Goal: Task Accomplishment & Management: Use online tool/utility

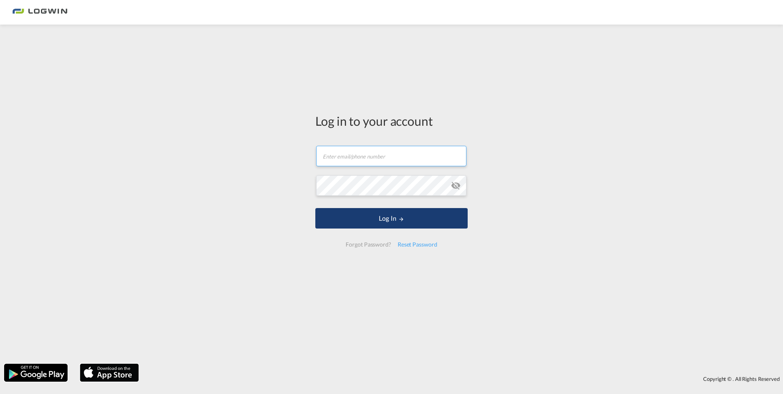
type input "[PERSON_NAME][EMAIL_ADDRESS][DOMAIN_NAME]"
click at [384, 226] on button "Log In" at bounding box center [391, 218] width 152 height 20
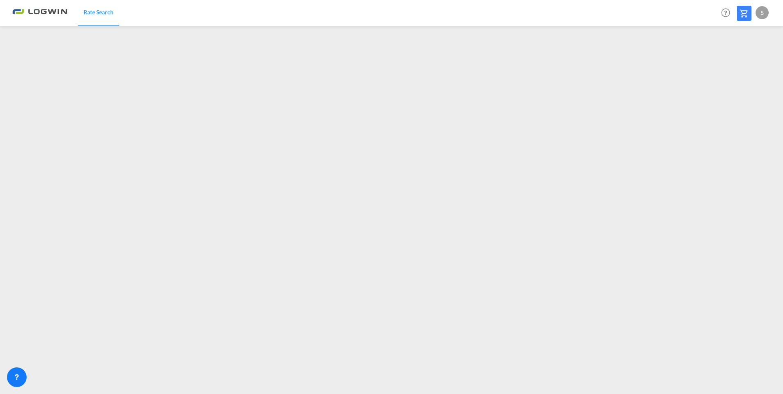
click at [765, 11] on div "S" at bounding box center [762, 12] width 13 height 13
click at [744, 62] on button "Logout" at bounding box center [752, 62] width 53 height 16
type input "[PERSON_NAME][EMAIL_ADDRESS][DOMAIN_NAME]"
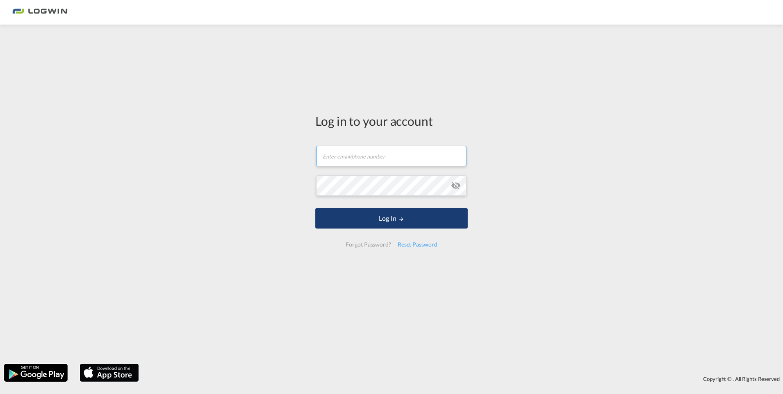
type input "[PERSON_NAME][EMAIL_ADDRESS][DOMAIN_NAME]"
click at [387, 217] on button "Log In" at bounding box center [391, 218] width 152 height 20
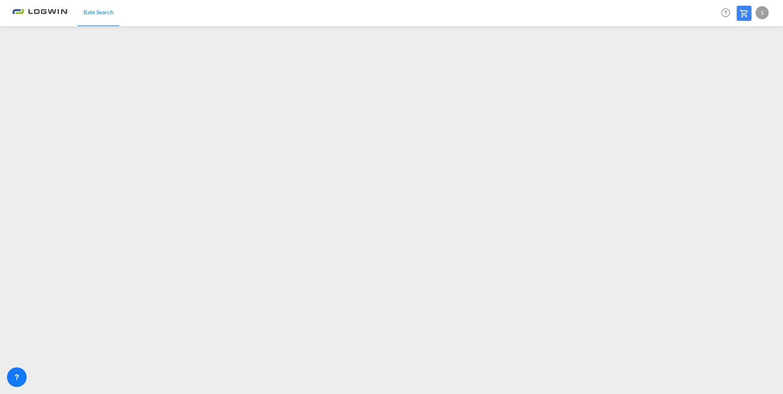
click at [765, 15] on div "S" at bounding box center [762, 12] width 13 height 13
click at [742, 60] on button "Logout" at bounding box center [752, 62] width 53 height 16
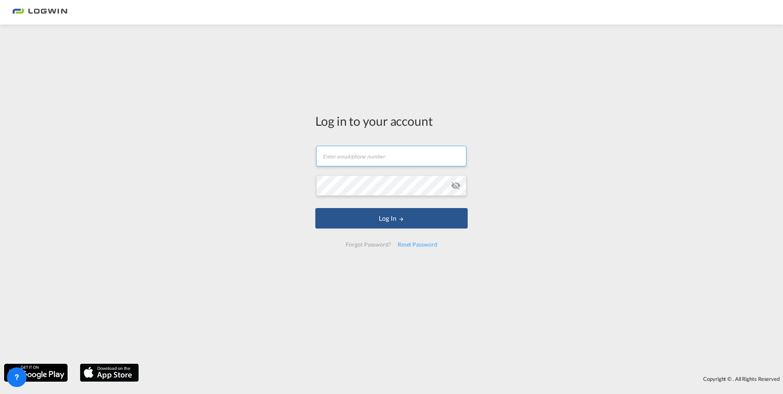
type input "[PERSON_NAME][EMAIL_ADDRESS][DOMAIN_NAME]"
